Goal: Transaction & Acquisition: Purchase product/service

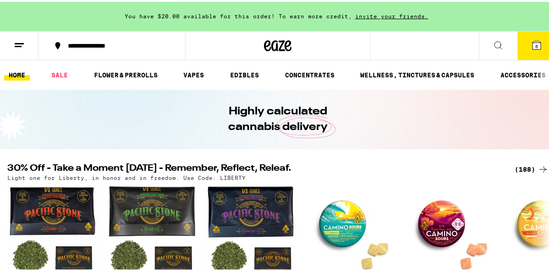
click at [535, 42] on span "6" at bounding box center [536, 44] width 3 height 5
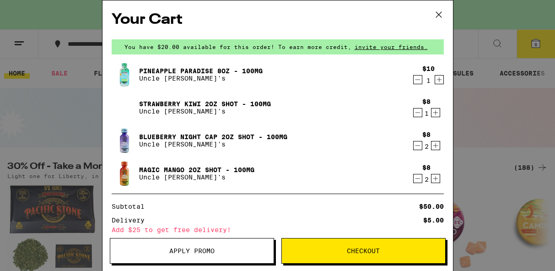
click at [414, 80] on icon "Decrement" at bounding box center [418, 79] width 8 height 11
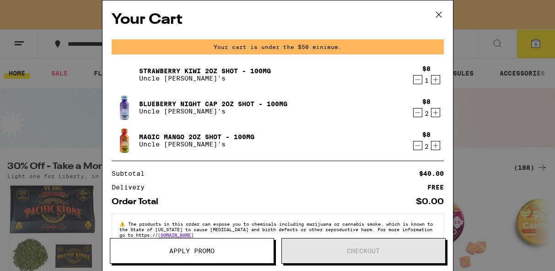
click at [414, 80] on icon "Decrement" at bounding box center [418, 79] width 8 height 11
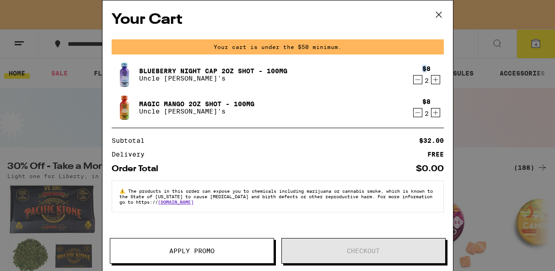
click at [410, 80] on div "$8 2" at bounding box center [427, 74] width 34 height 19
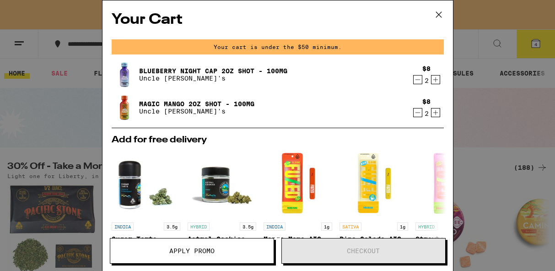
click at [423, 79] on div "2" at bounding box center [427, 80] width 8 height 7
click at [414, 80] on icon "Decrement" at bounding box center [418, 79] width 8 height 11
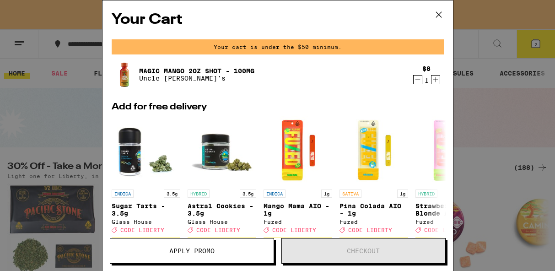
click at [414, 80] on icon "Decrement" at bounding box center [418, 79] width 8 height 11
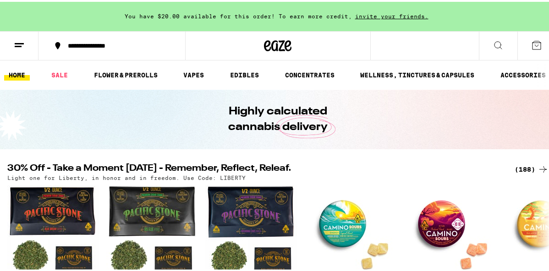
click at [521, 163] on div "(188)" at bounding box center [531, 167] width 34 height 11
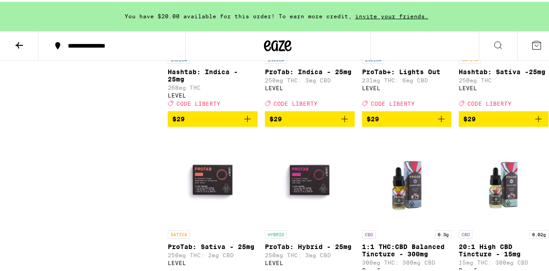
scroll to position [5303, 0]
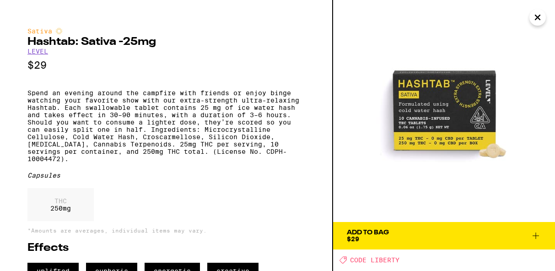
click at [419, 237] on span "Add To Bag $29" at bounding box center [444, 235] width 195 height 13
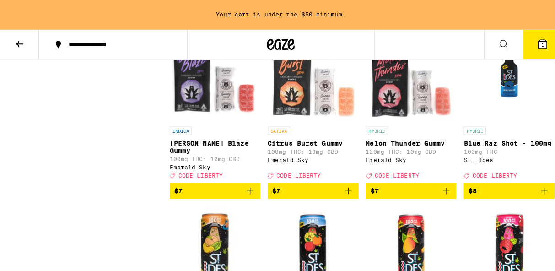
scroll to position [1373, 0]
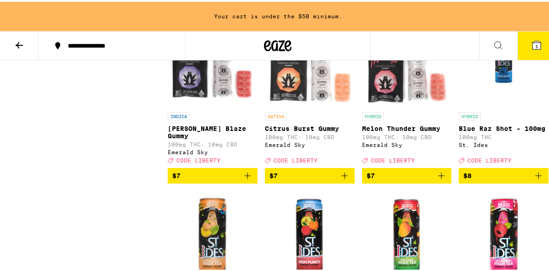
click at [465, 178] on span "$8" at bounding box center [467, 173] width 8 height 7
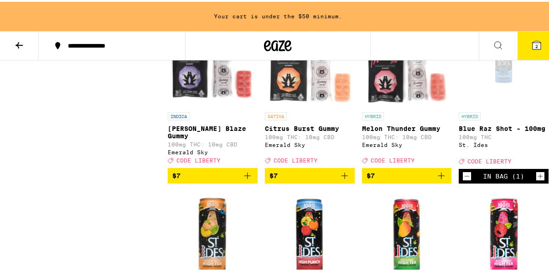
click at [536, 180] on icon "Increment" at bounding box center [540, 174] width 8 height 11
click at [523, 46] on button "3" at bounding box center [536, 44] width 38 height 28
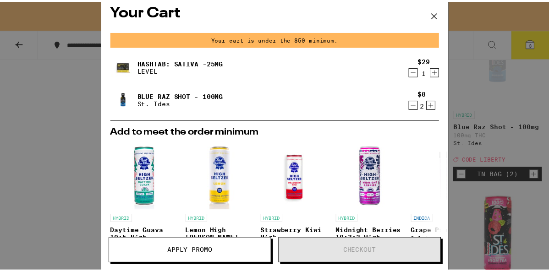
scroll to position [7, 0]
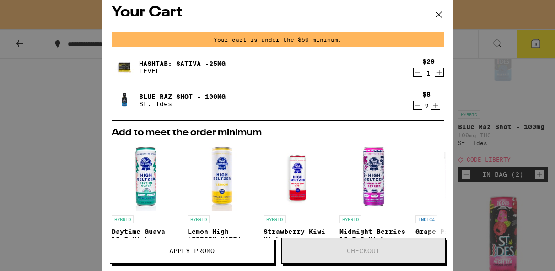
click at [436, 12] on icon at bounding box center [438, 14] width 5 height 5
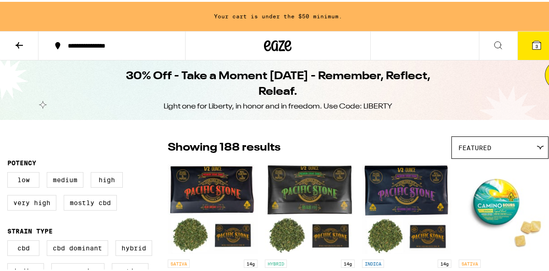
click at [476, 146] on span "Featured" at bounding box center [474, 145] width 33 height 7
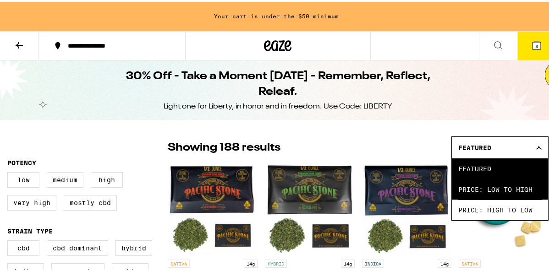
click at [473, 189] on span "Price: Low to High" at bounding box center [499, 187] width 83 height 21
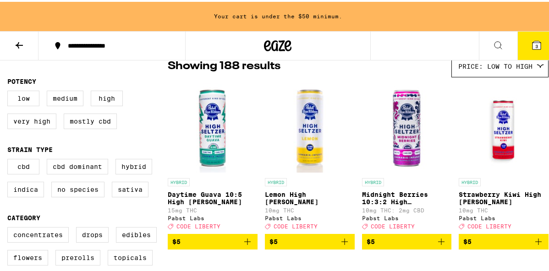
scroll to position [89, 0]
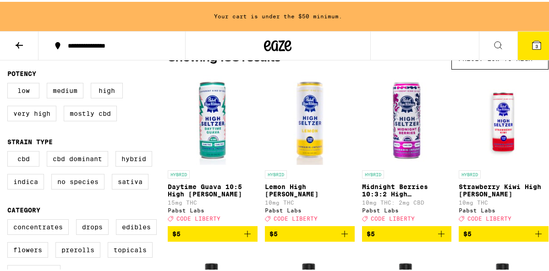
click at [283, 238] on span "$5" at bounding box center [309, 232] width 81 height 11
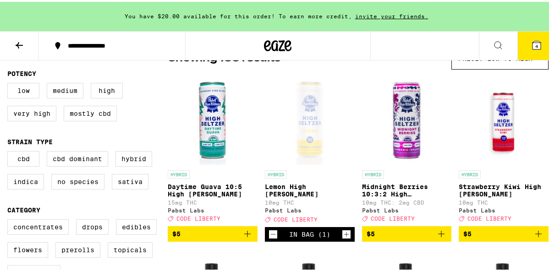
click at [532, 41] on icon at bounding box center [536, 43] width 8 height 8
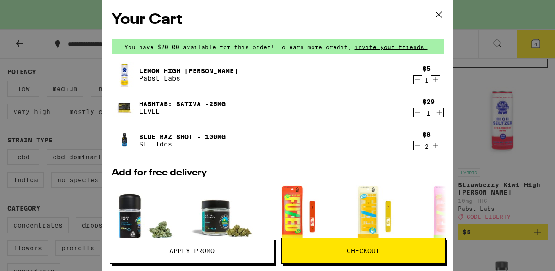
click at [261, 253] on span "Apply Promo" at bounding box center [191, 251] width 163 height 6
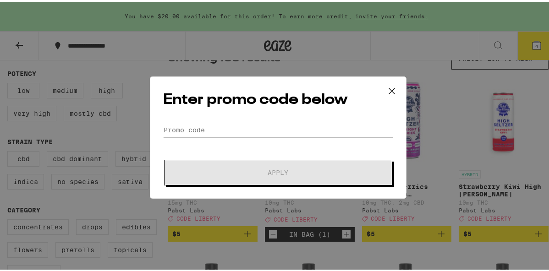
click at [250, 134] on input "Promo Code" at bounding box center [278, 128] width 230 height 14
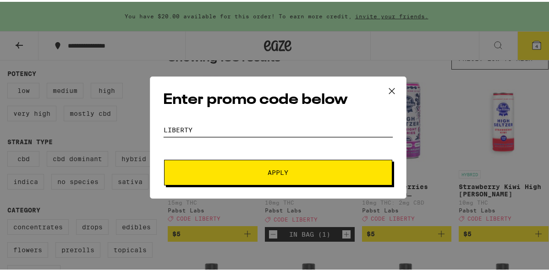
type input "liberty"
click at [245, 166] on button "Apply" at bounding box center [278, 171] width 228 height 26
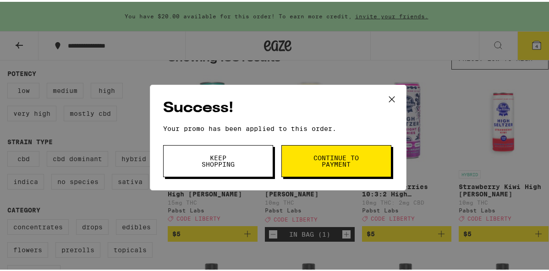
click at [325, 171] on button "Continue to payment" at bounding box center [336, 159] width 110 height 32
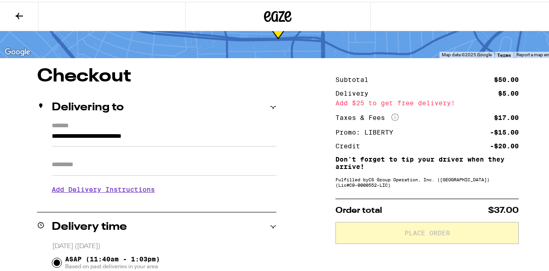
scroll to position [45, 0]
